Goal: Navigation & Orientation: Find specific page/section

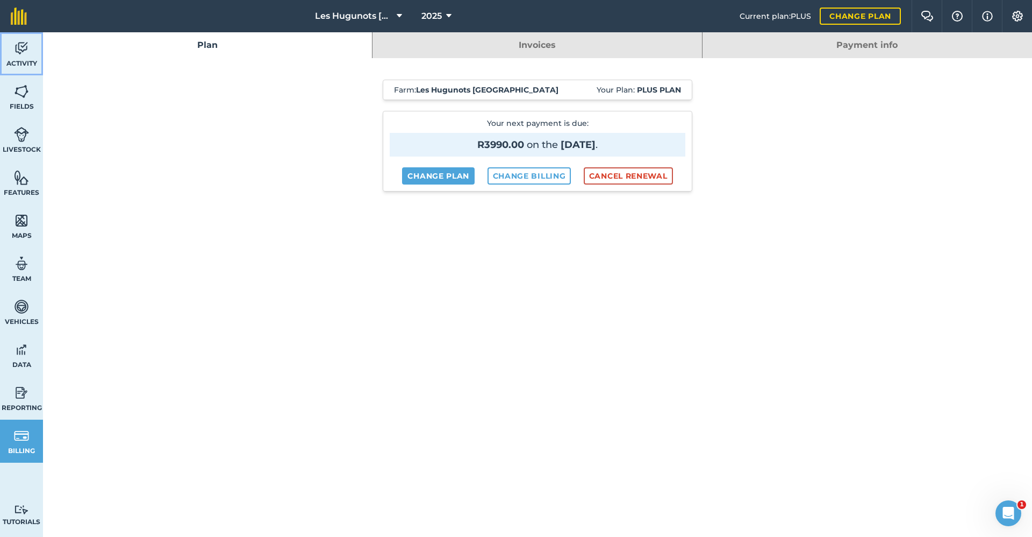
click at [12, 45] on link "Activity" at bounding box center [21, 53] width 43 height 43
